Goal: Task Accomplishment & Management: Use online tool/utility

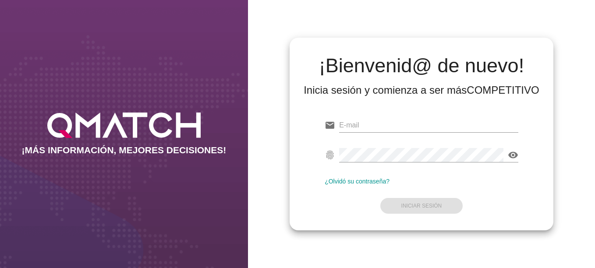
type input "[EMAIL_ADDRESS][DOMAIN_NAME]"
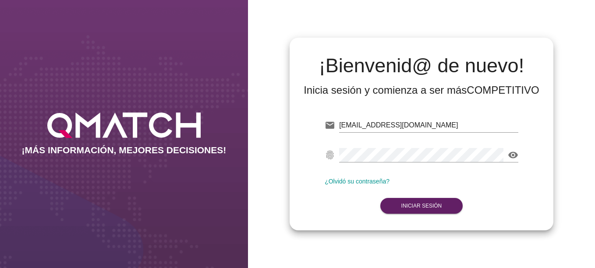
click at [322, 215] on div "email [EMAIL_ADDRESS][DOMAIN_NAME] fingerprint visibility ¿Olvidó su contraseña…" at bounding box center [421, 163] width 250 height 119
click at [409, 214] on form "email [EMAIL_ADDRESS][DOMAIN_NAME] fingerprint visibility ¿Olvidó su contraseña…" at bounding box center [422, 164] width 194 height 103
click at [409, 209] on strong "Iniciar Sesión" at bounding box center [421, 206] width 41 height 6
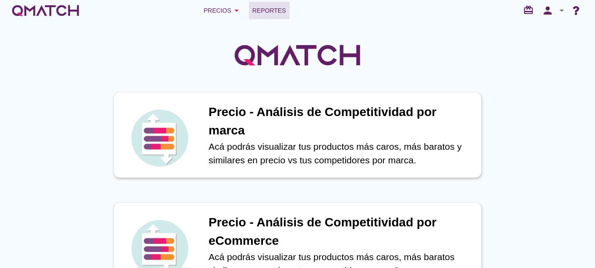
click at [271, 8] on span "Reportes" at bounding box center [269, 10] width 34 height 11
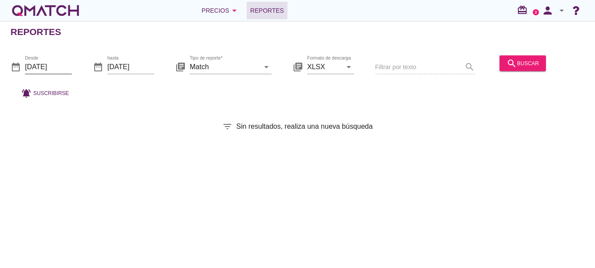
click at [59, 65] on input "[DATE]" at bounding box center [48, 67] width 47 height 14
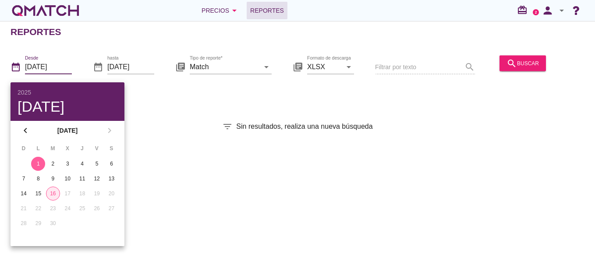
click at [57, 191] on div "16" at bounding box center [52, 194] width 13 height 8
click at [506, 65] on icon "search" at bounding box center [511, 63] width 11 height 11
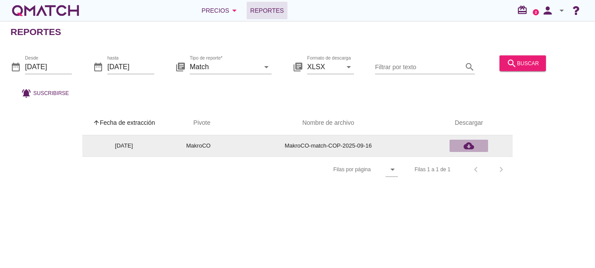
click at [466, 143] on icon "cloud_download" at bounding box center [468, 146] width 11 height 11
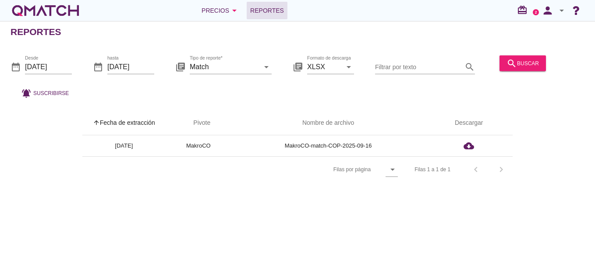
click at [203, 96] on div "date_range Desde [DATE] date_range hasta [DATE] library_books Tipo de reporte* …" at bounding box center [297, 75] width 595 height 58
click at [59, 70] on input "[DATE]" at bounding box center [48, 67] width 47 height 14
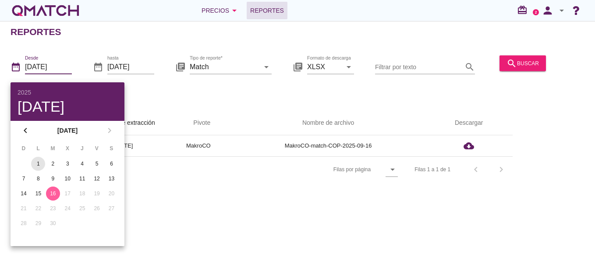
click at [36, 163] on div "1" at bounding box center [38, 164] width 14 height 8
type input "[DATE]"
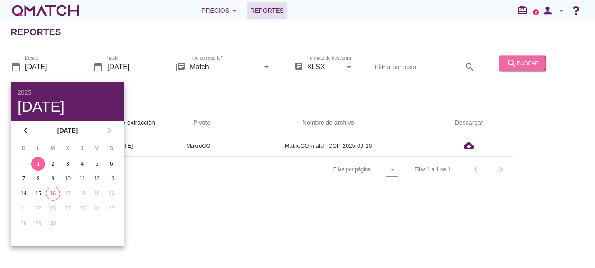
click at [506, 65] on icon "search" at bounding box center [511, 63] width 11 height 11
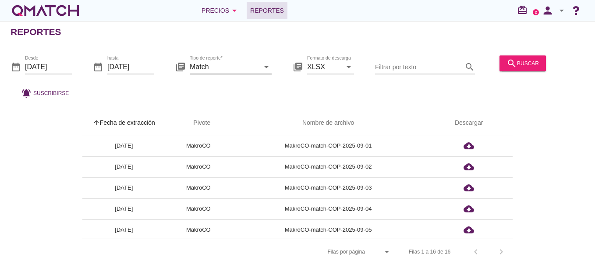
click at [270, 67] on icon "arrow_drop_down" at bounding box center [266, 66] width 11 height 11
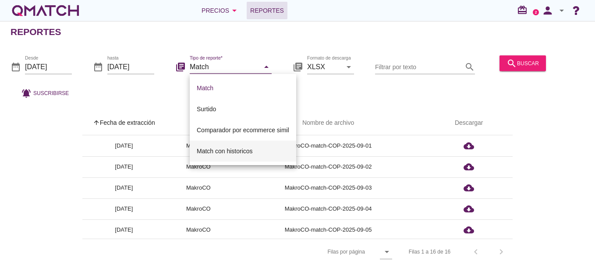
click at [223, 152] on div "Match con historicos" at bounding box center [243, 151] width 92 height 11
type input "Match con historicos"
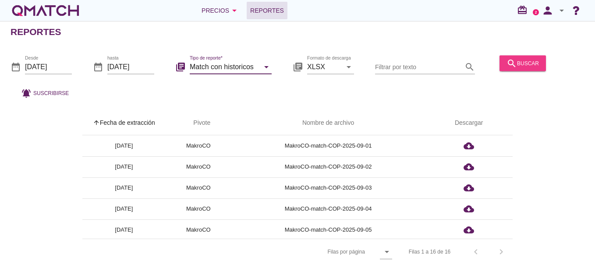
click at [506, 66] on icon "search" at bounding box center [511, 63] width 11 height 11
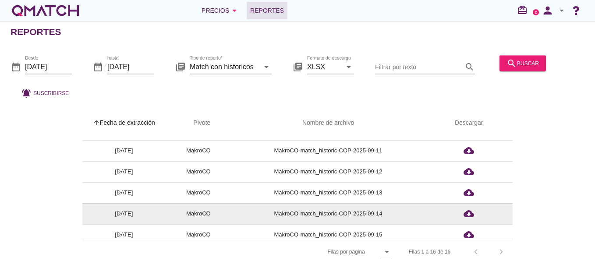
scroll to position [233, 0]
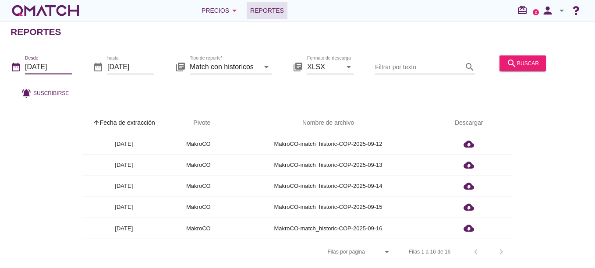
click at [51, 68] on input "[DATE]" at bounding box center [48, 67] width 47 height 14
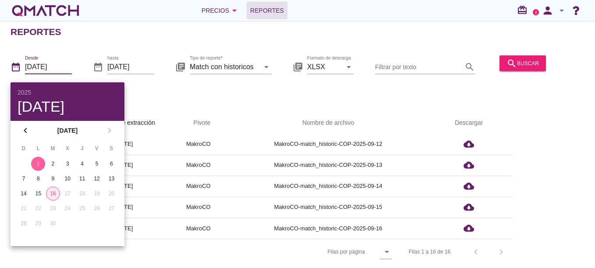
click at [49, 193] on div "16" at bounding box center [52, 194] width 13 height 8
type input "[DATE]"
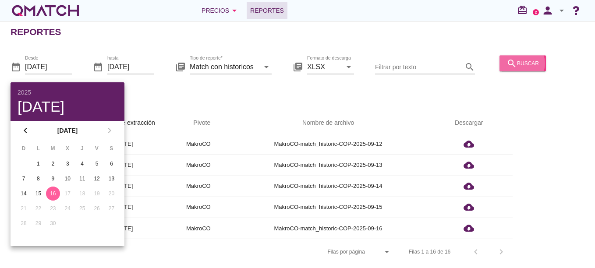
click at [526, 66] on div "search buscar" at bounding box center [522, 63] width 32 height 11
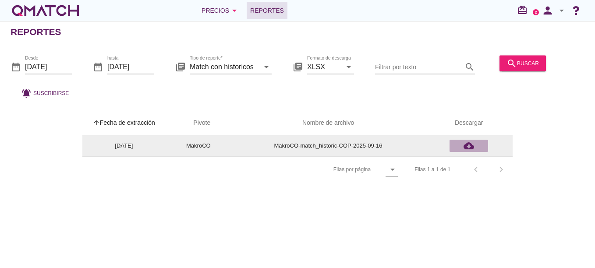
click at [472, 144] on icon "cloud_download" at bounding box center [468, 146] width 11 height 11
